Goal: Task Accomplishment & Management: Manage account settings

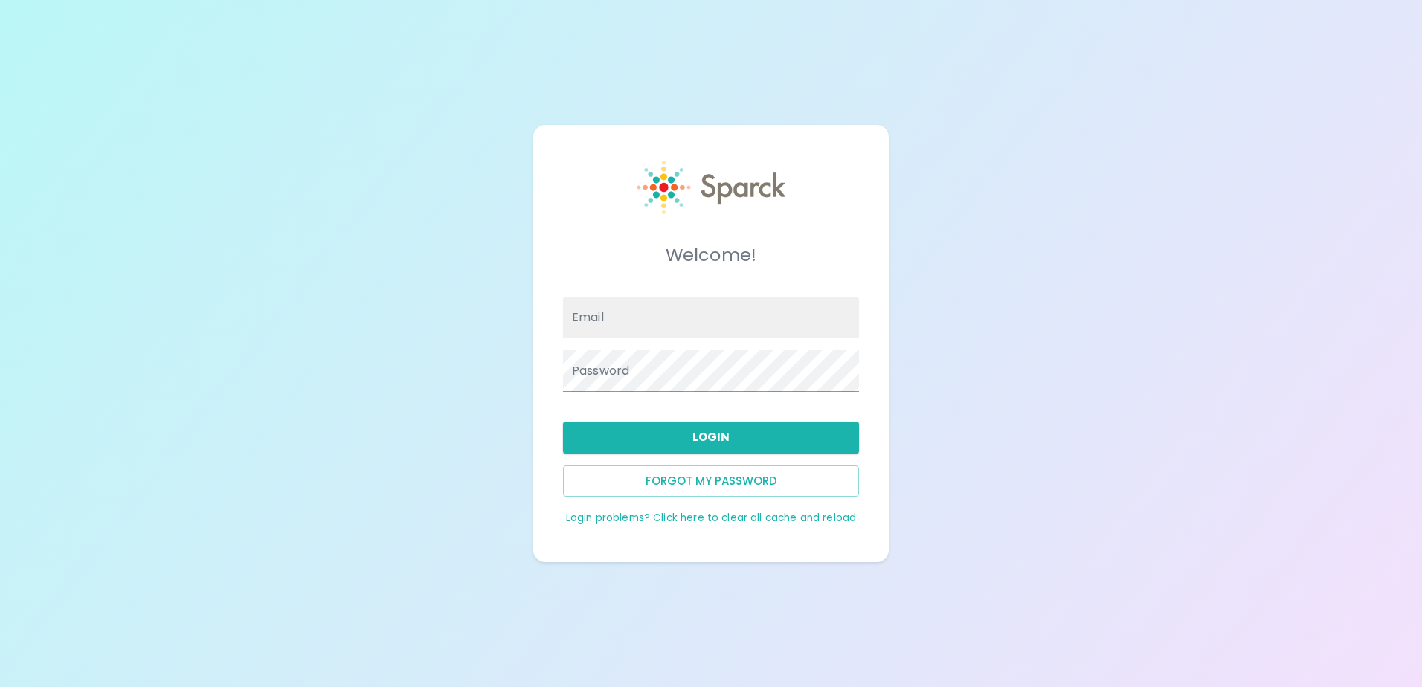
click at [617, 309] on input "Email" at bounding box center [711, 318] width 296 height 42
type input "b"
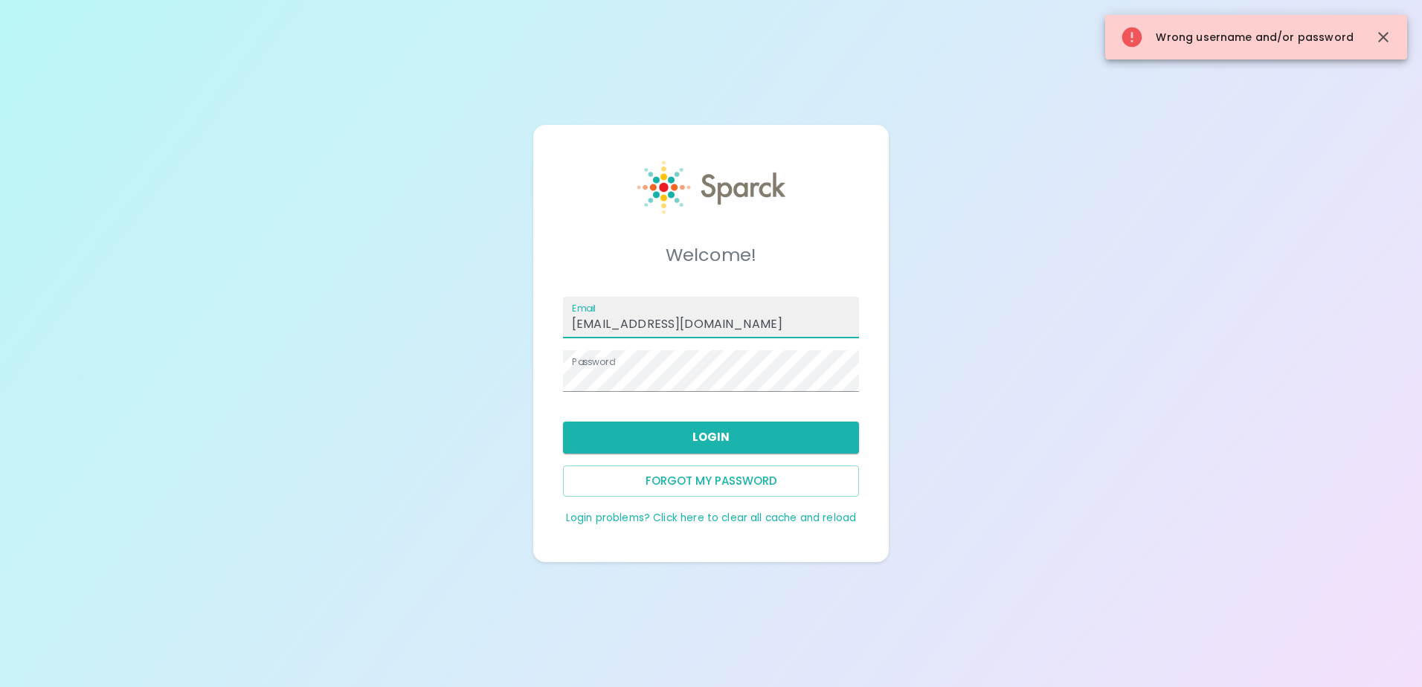
drag, startPoint x: 658, startPoint y: 316, endPoint x: 544, endPoint y: 312, distance: 114.6
click at [545, 312] on div "Welcome! Email [EMAIL_ADDRESS][DOMAIN_NAME] Password Login Forgot my password L…" at bounding box center [711, 343] width 356 height 437
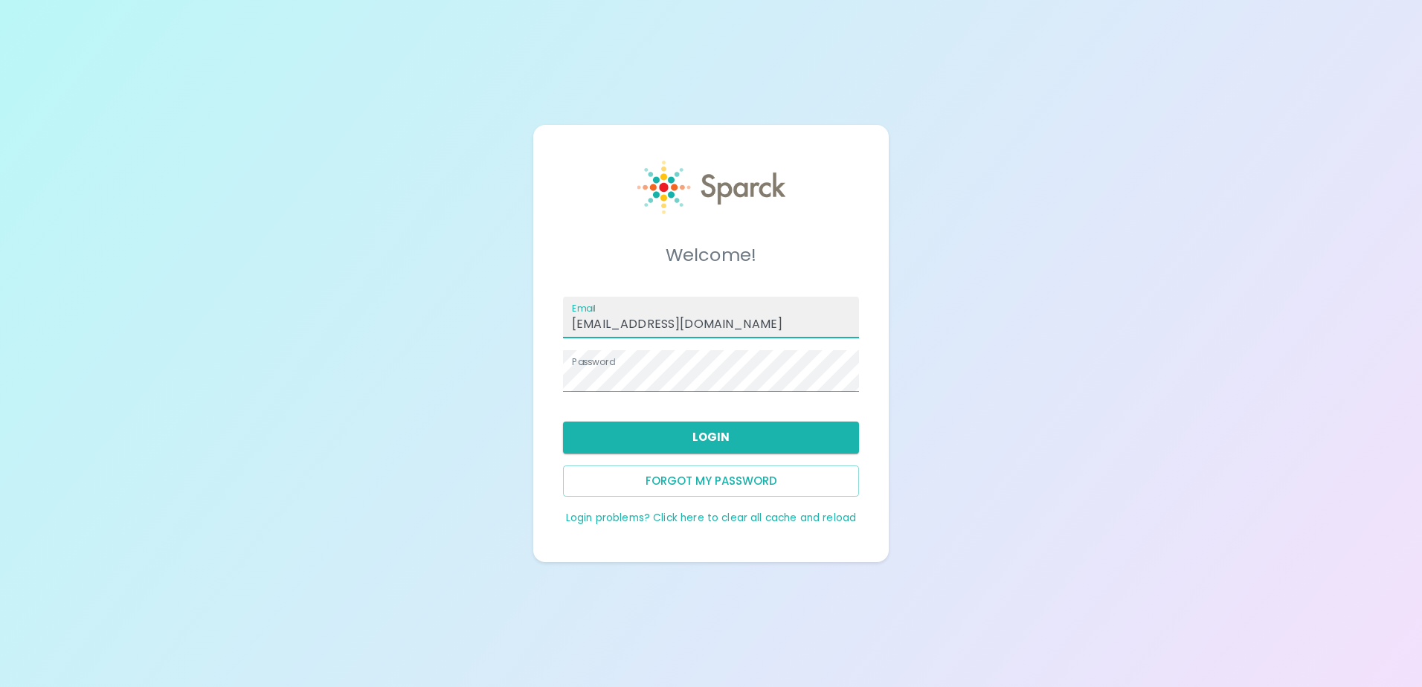
type input "[EMAIL_ADDRESS][DOMAIN_NAME]"
